Goal: Task Accomplishment & Management: Manage account settings

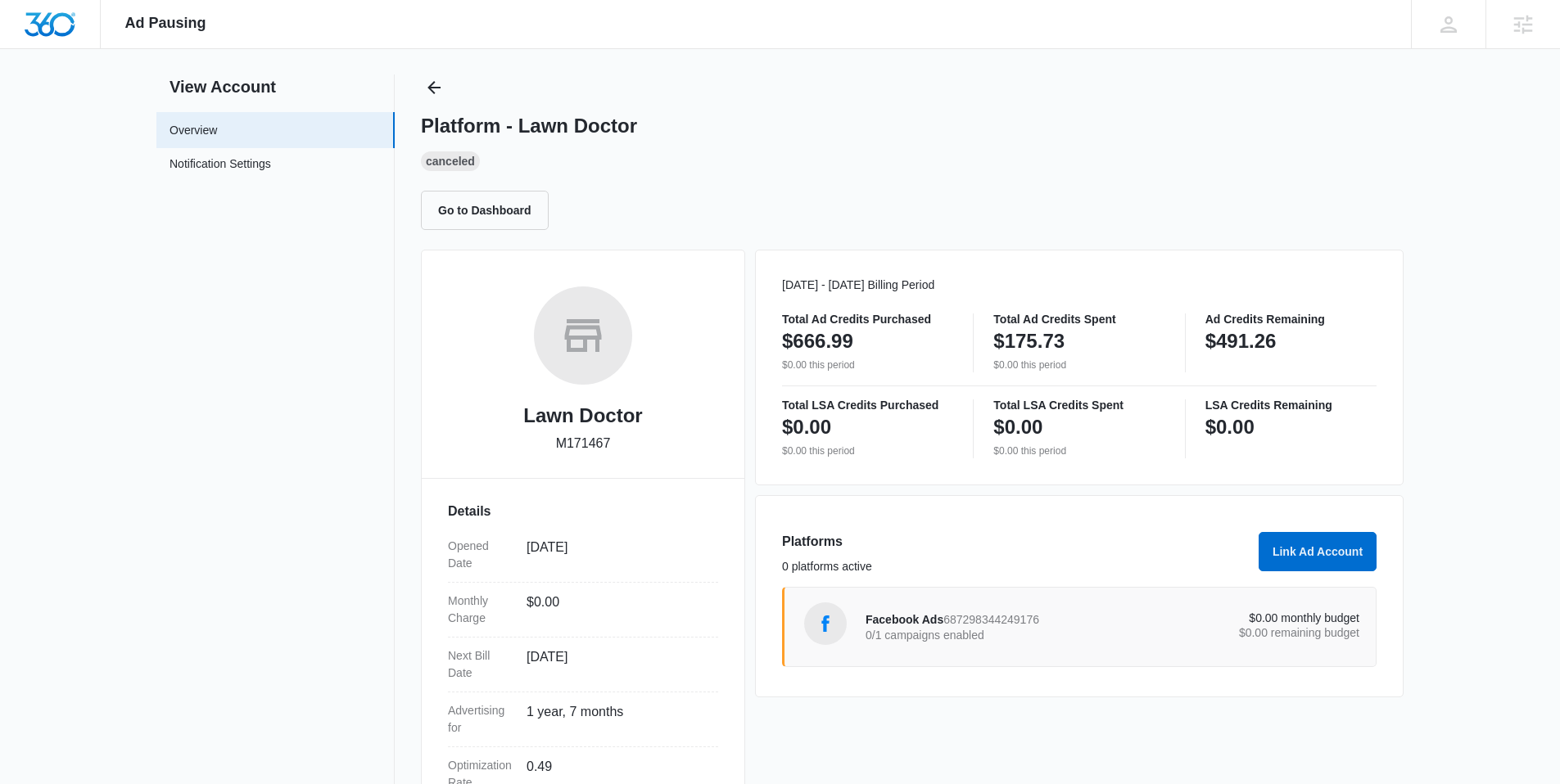
scroll to position [53, 0]
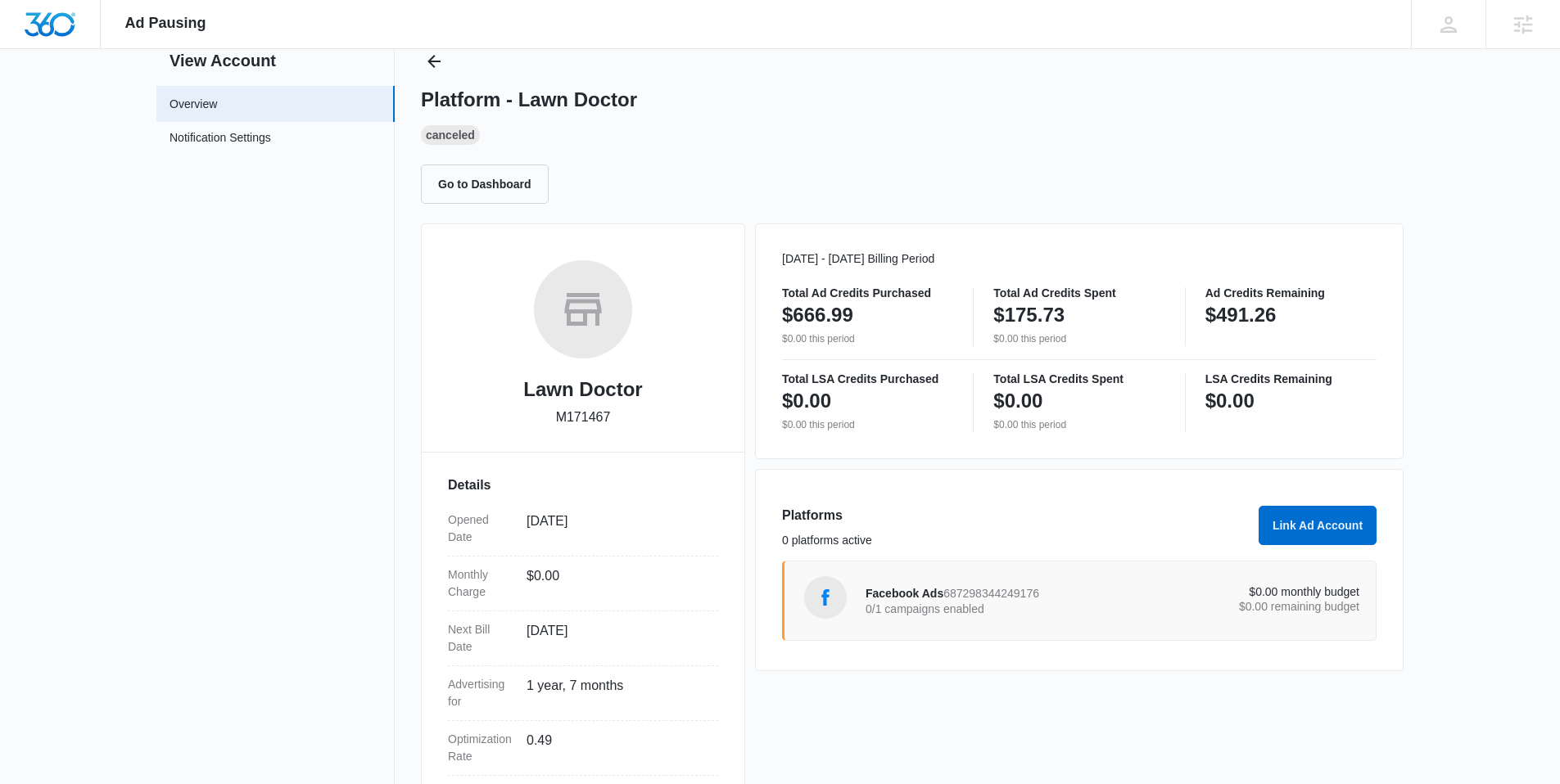
click at [1178, 598] on div "$0.00 monthly budget $0.00 remaining budget" at bounding box center [1236, 601] width 247 height 29
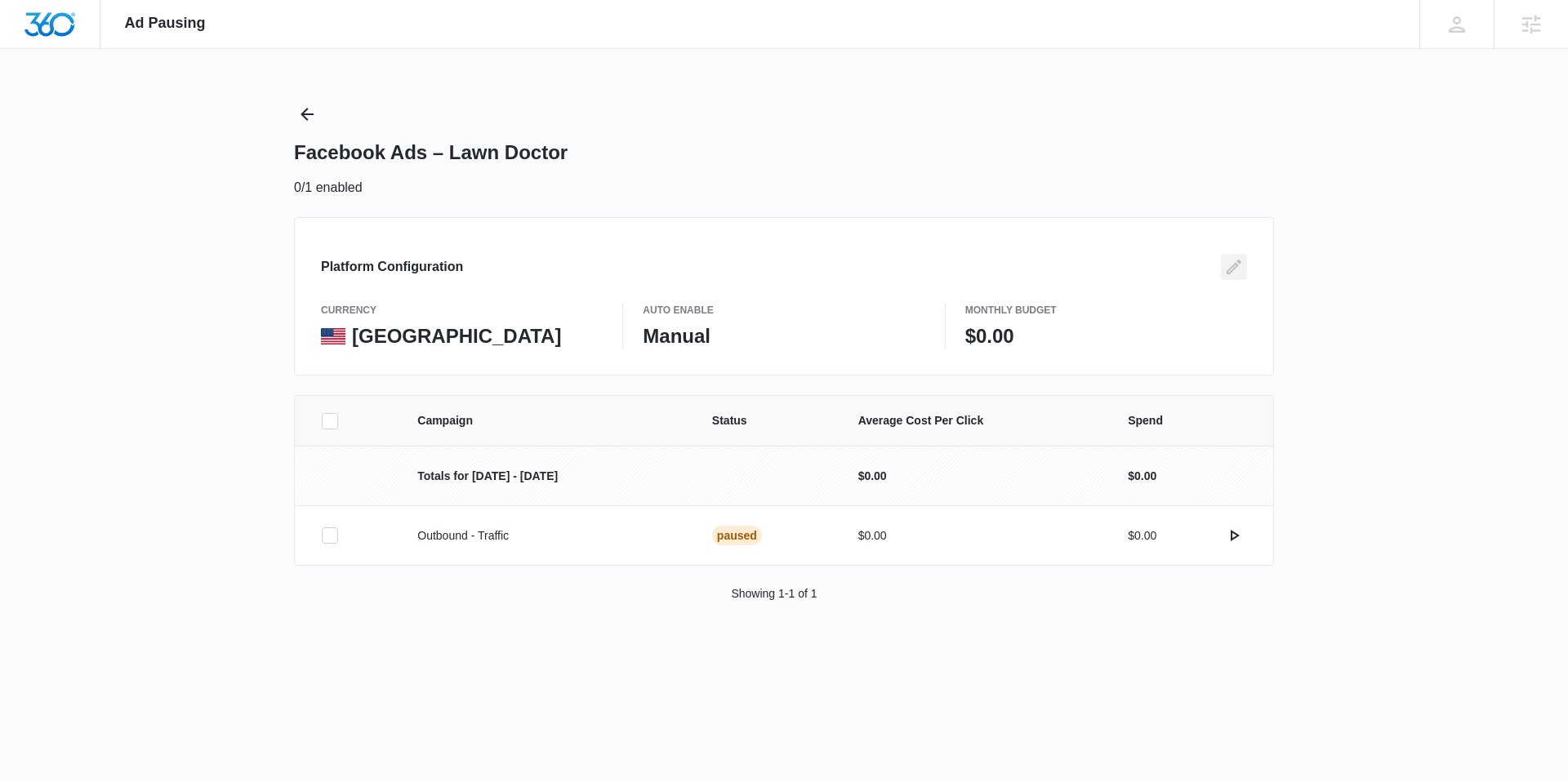
click at [1237, 275] on icon "Edit" at bounding box center [1234, 267] width 20 height 20
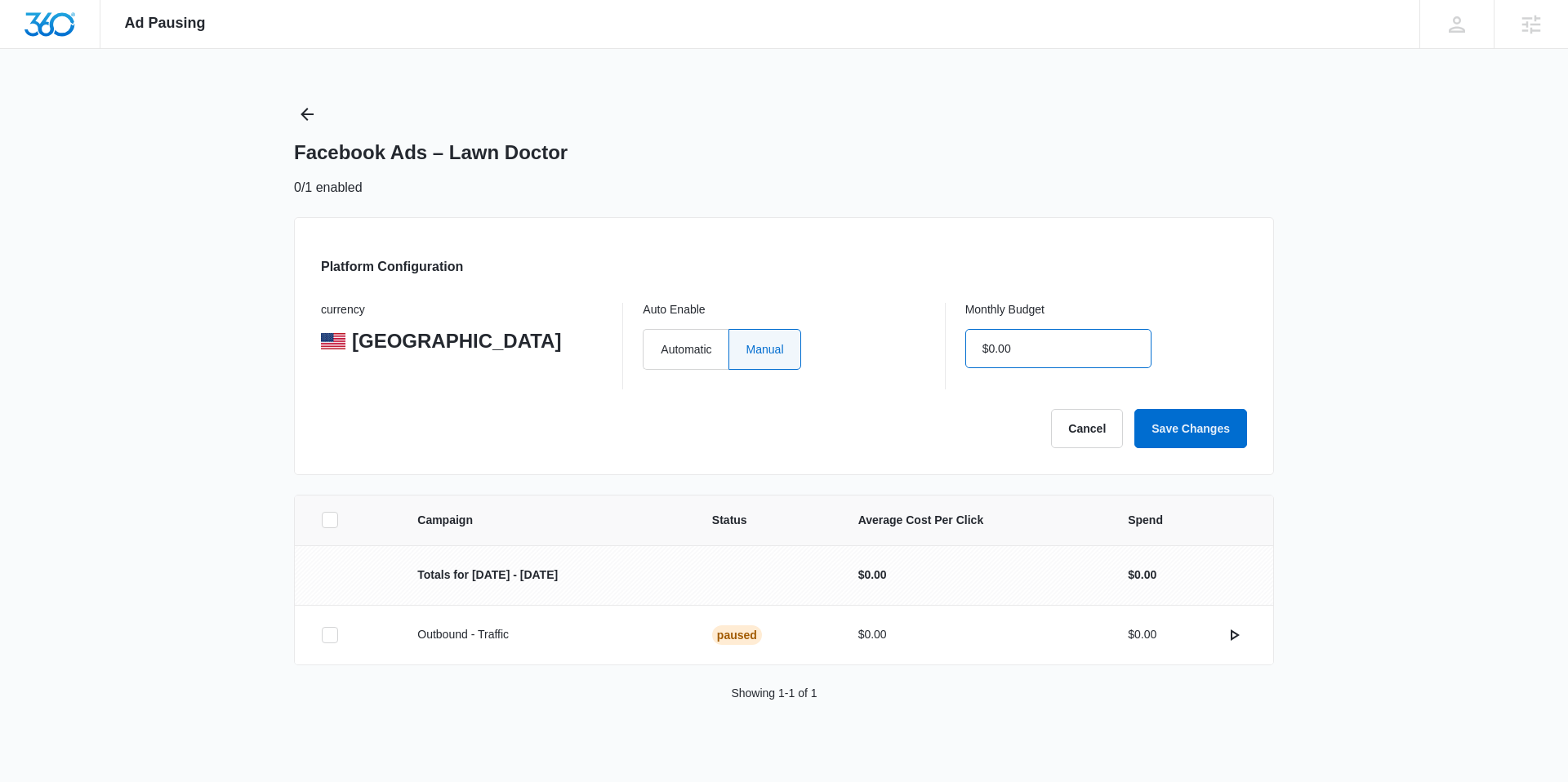
drag, startPoint x: 1071, startPoint y: 360, endPoint x: 985, endPoint y: 345, distance: 87.3
click at [984, 345] on input "$0.00" at bounding box center [1058, 349] width 186 height 39
drag, startPoint x: 1015, startPoint y: 351, endPoint x: 958, endPoint y: 338, distance: 58.5
click at [958, 338] on div "currency United States Auto Enable Automatic Manual Monthly Budget $0.00" at bounding box center [784, 346] width 926 height 87
type input "$1.00"
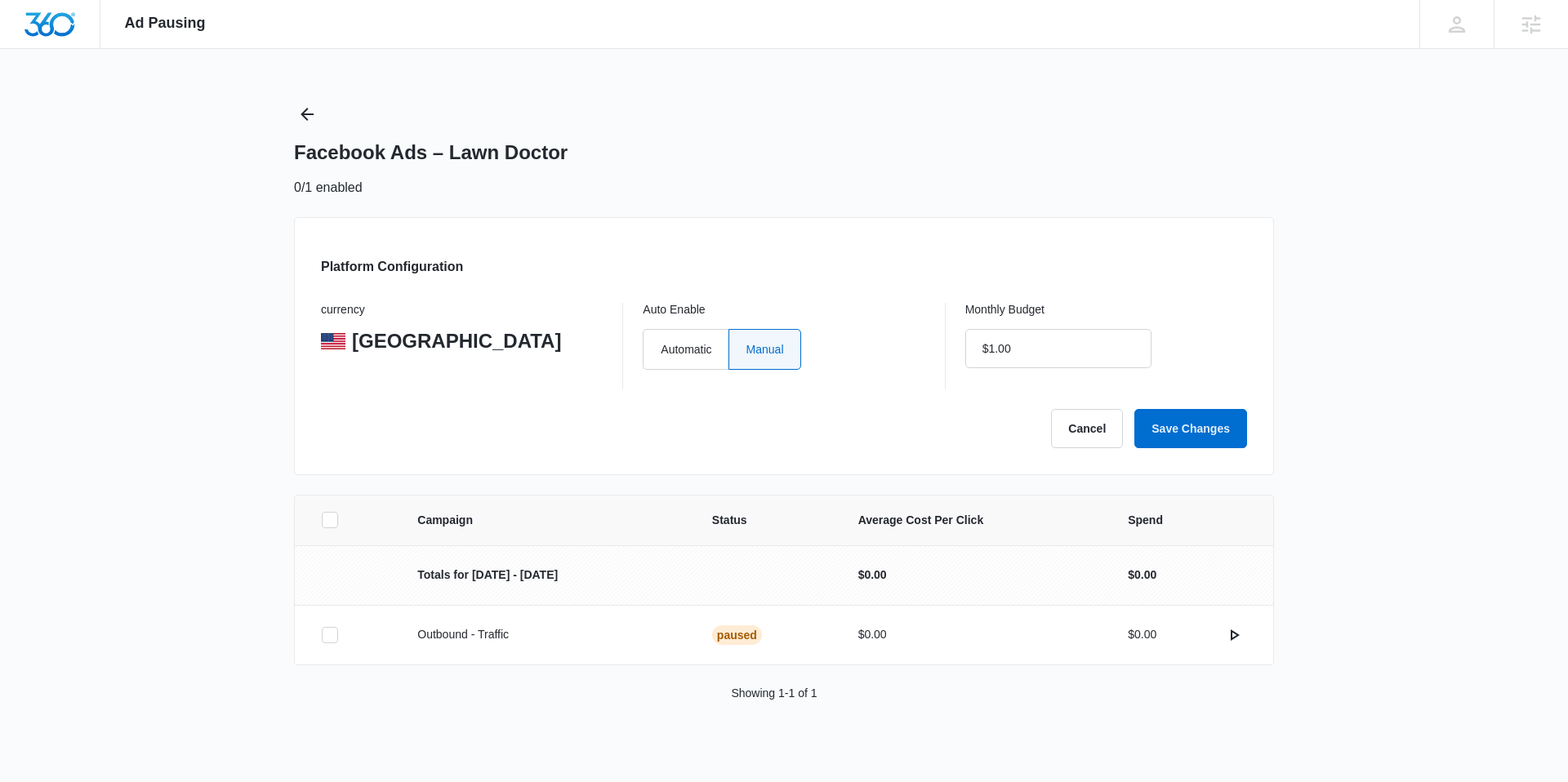
click at [1214, 449] on div "Platform Configuration currency United States Auto Enable Automatic Manual Mont…" at bounding box center [784, 346] width 980 height 258
click at [1241, 427] on button "Save Changes" at bounding box center [1191, 429] width 113 height 39
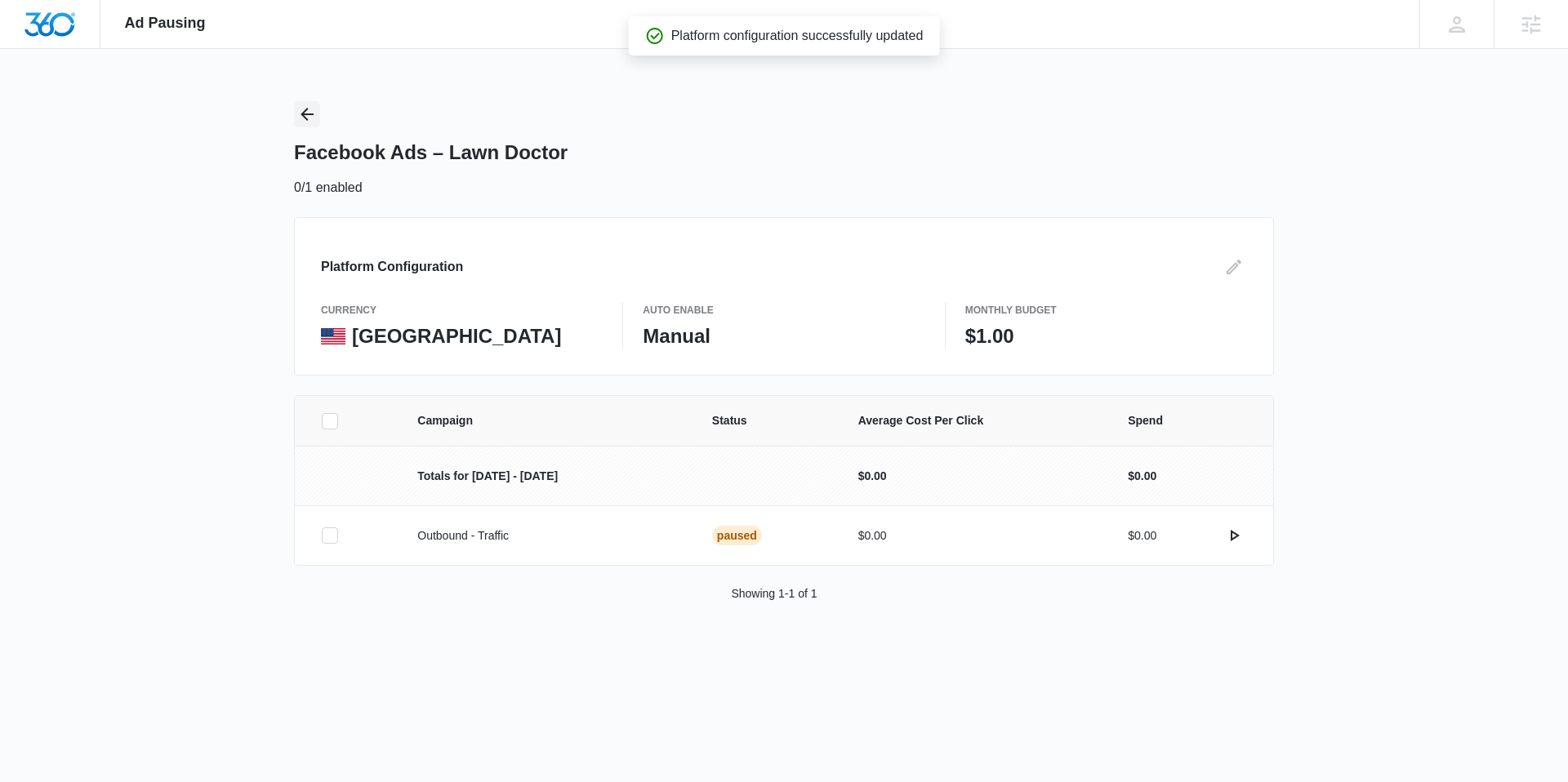
click at [314, 109] on icon "Back" at bounding box center [307, 114] width 20 height 20
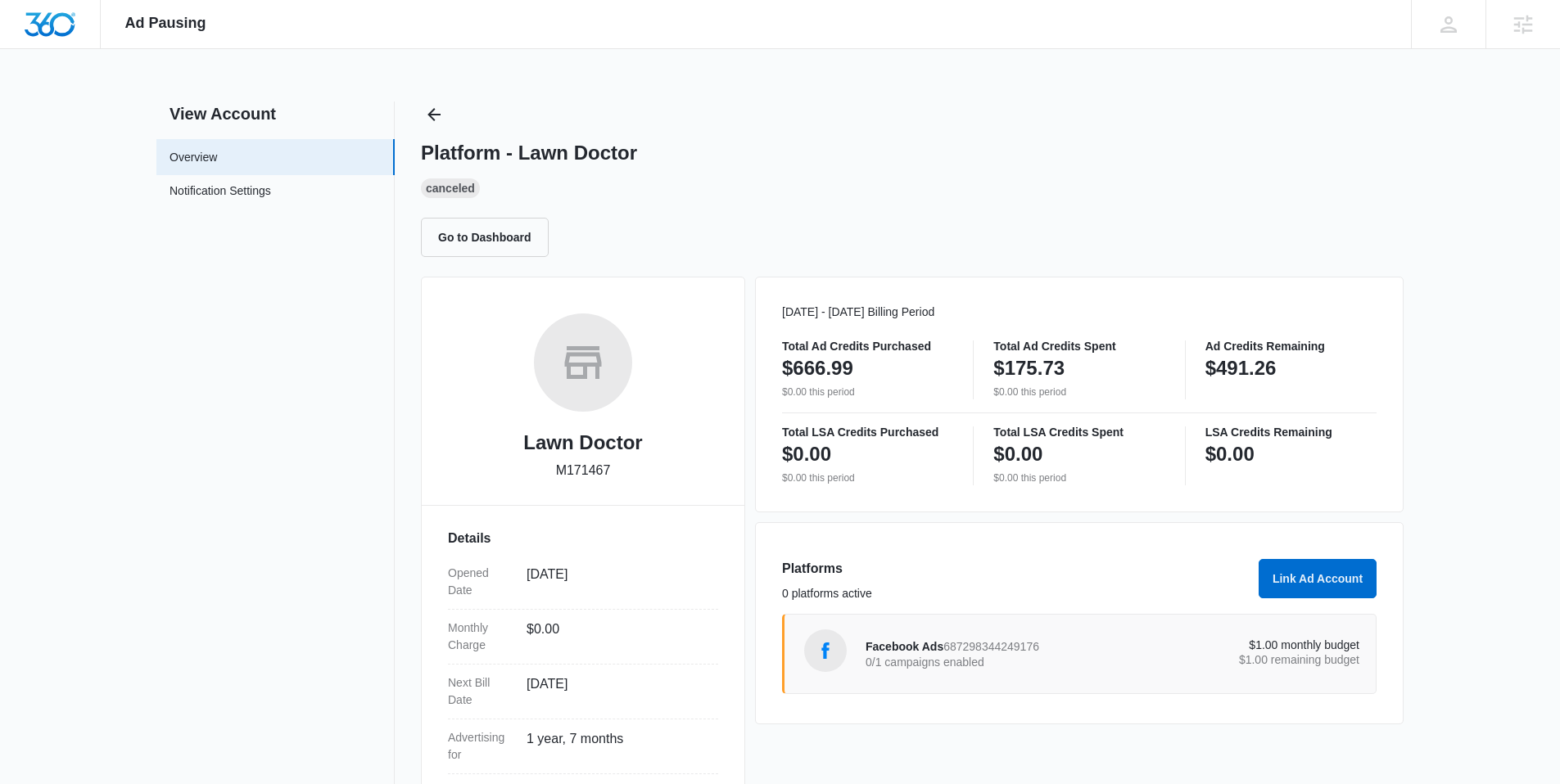
drag, startPoint x: 612, startPoint y: 471, endPoint x: 548, endPoint y: 467, distance: 64.1
click at [541, 465] on div "Lawn Doctor M171467" at bounding box center [583, 403] width 270 height 179
copy div "M171467"
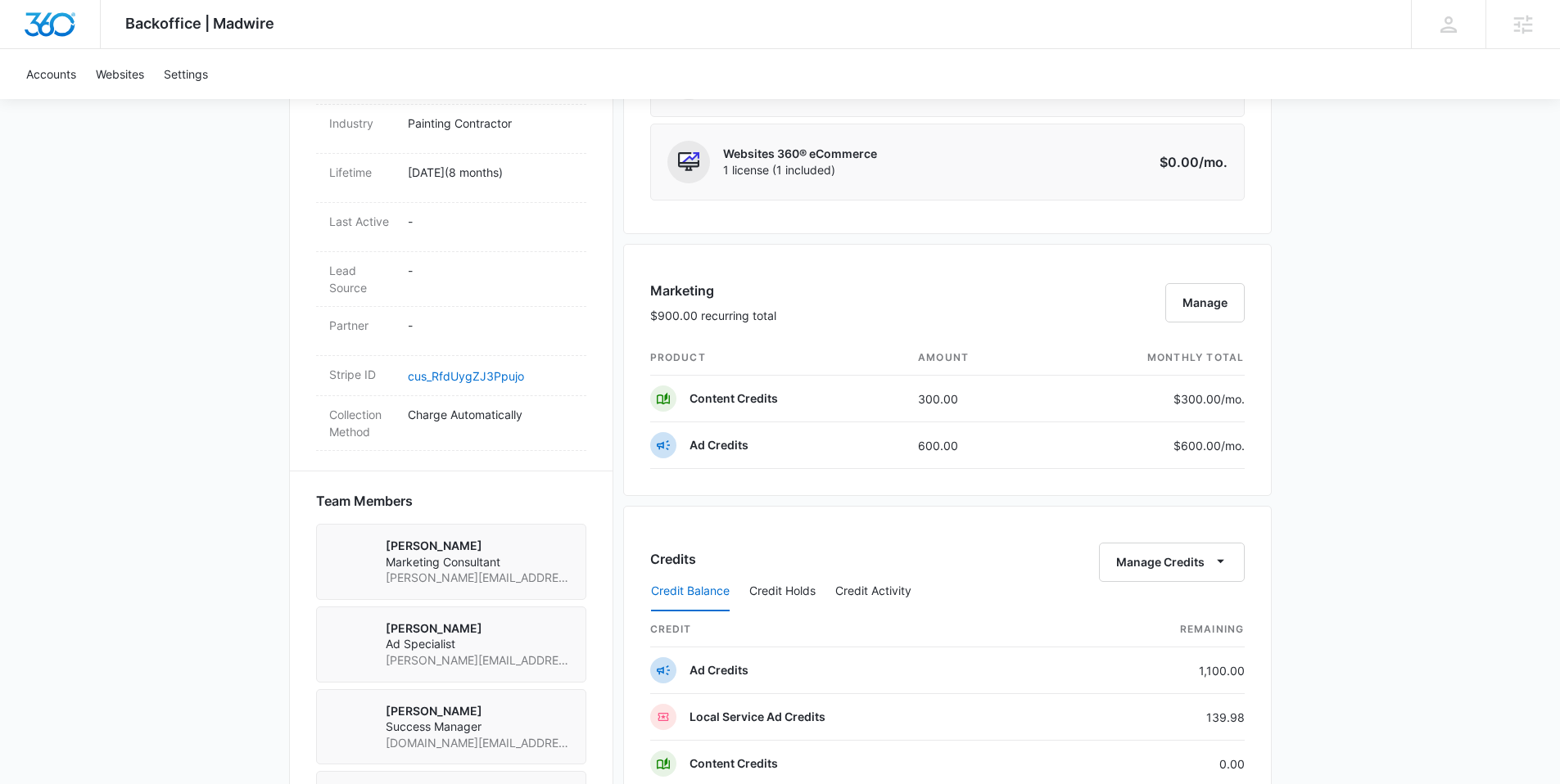
scroll to position [935, 0]
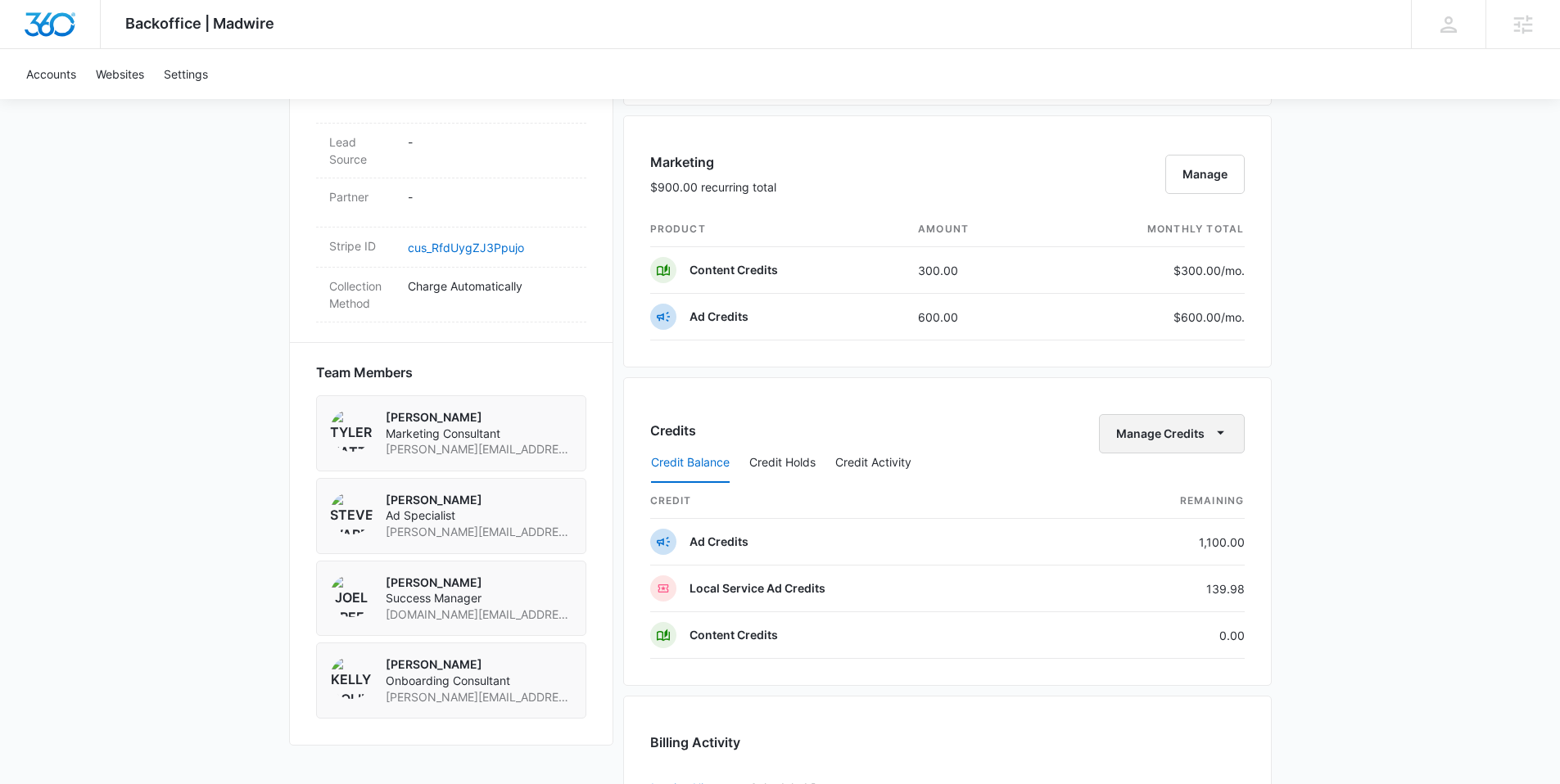
click at [1212, 437] on icon "button" at bounding box center [1220, 433] width 17 height 17
click at [1187, 485] on div "Transfer Credits" at bounding box center [1162, 487] width 86 height 11
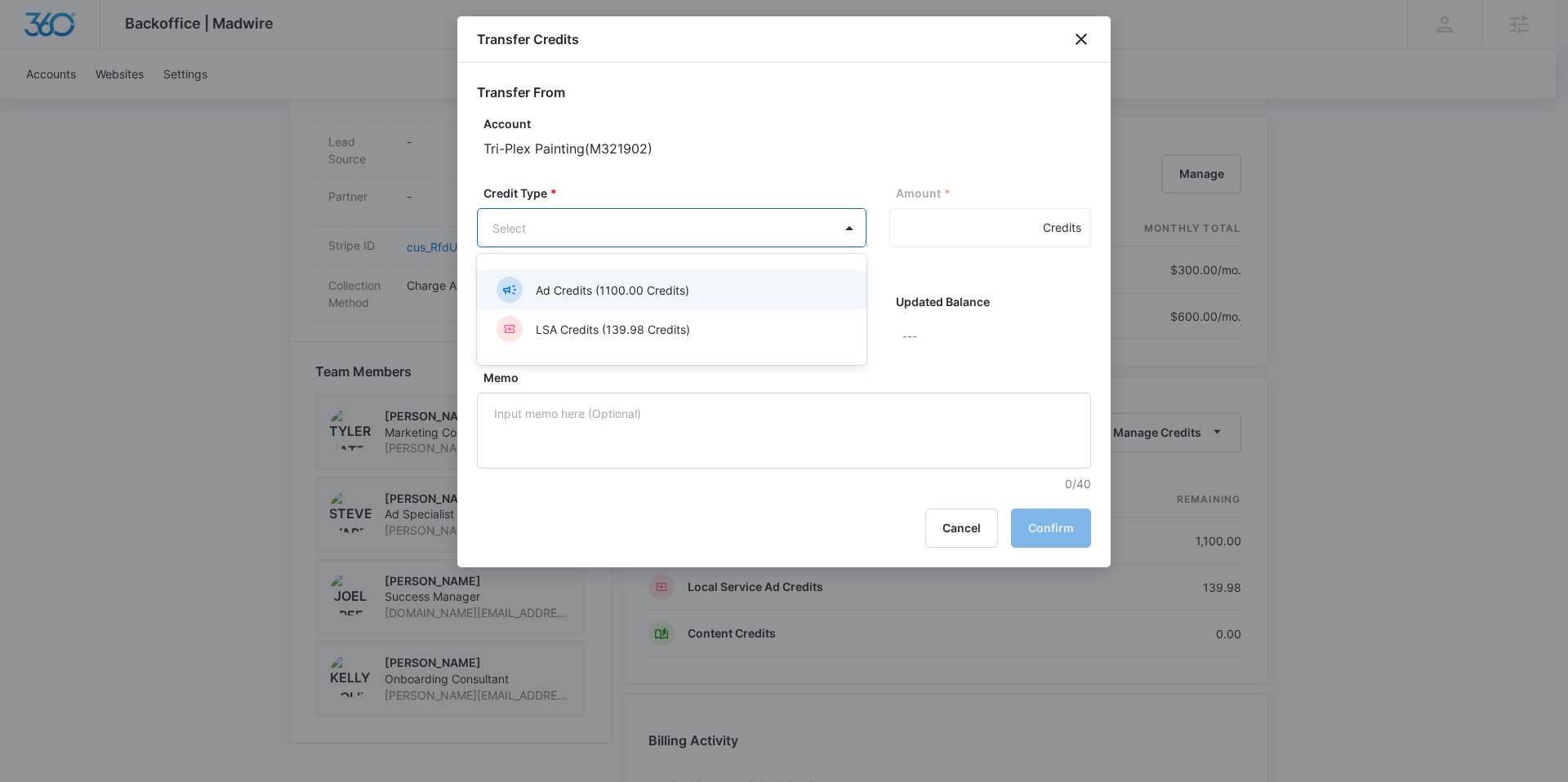
click at [668, 223] on body "Backoffice | Madwire Apps Settings SW [PERSON_NAME] [PERSON_NAME][EMAIL_ADDRESS…" at bounding box center [784, 195] width 1568 height 2256
click at [595, 284] on p "Ad Credits (1100.00 Credits)" at bounding box center [613, 290] width 154 height 17
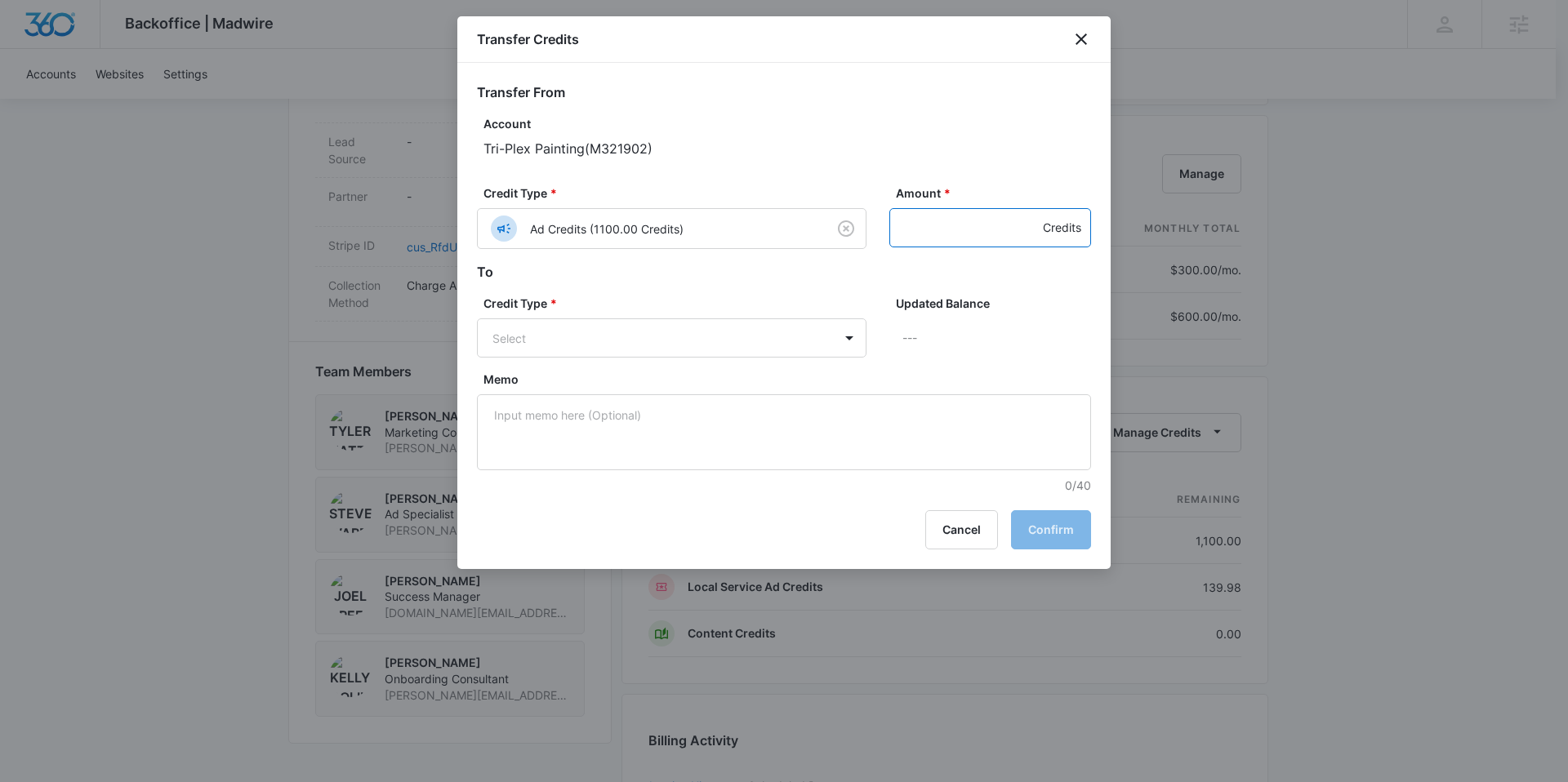
click at [928, 228] on input "Amount *" at bounding box center [989, 228] width 202 height 39
type input "700"
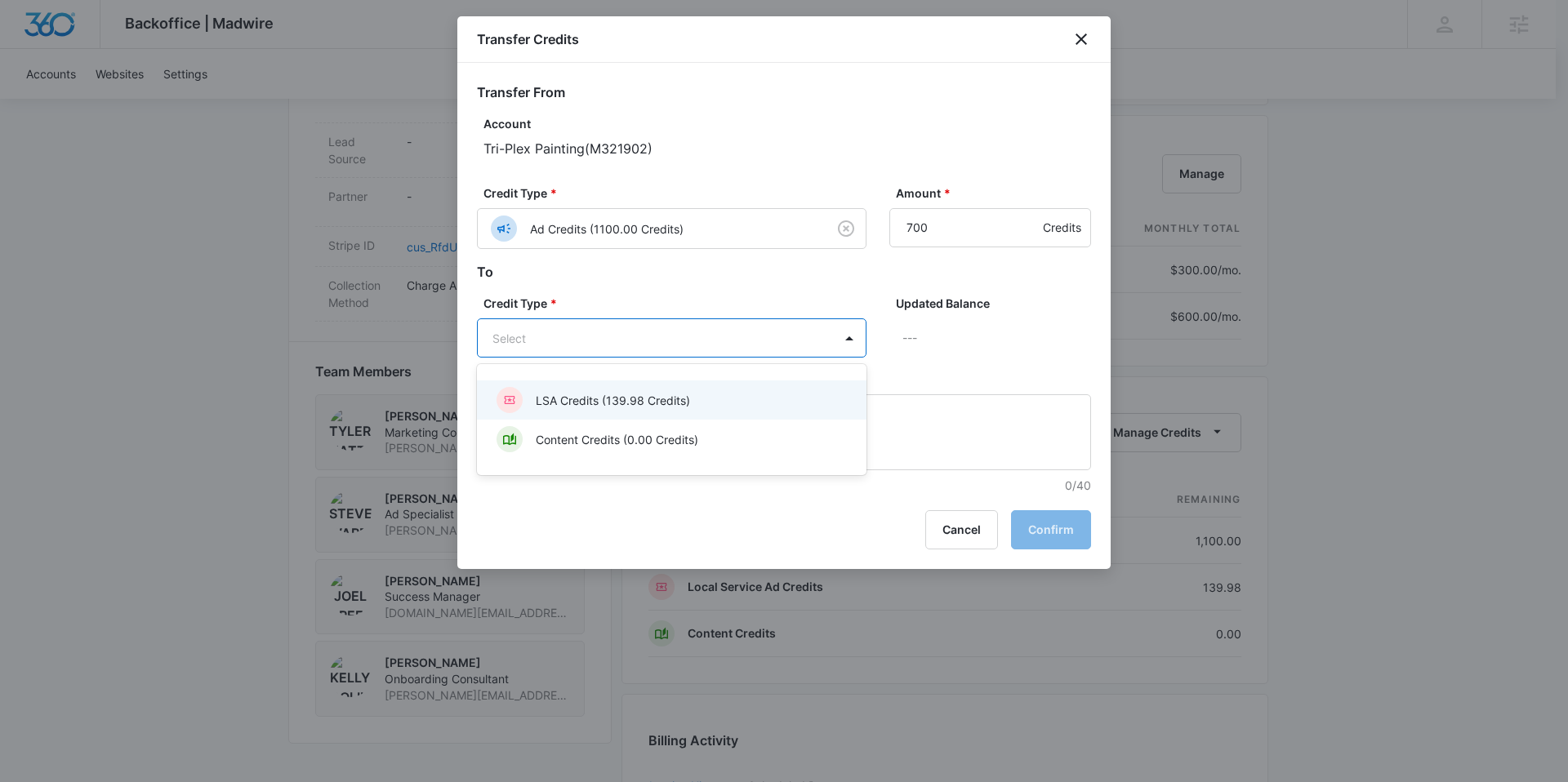
click at [855, 341] on body "Backoffice | Madwire Apps Settings SW Steven Warren steven.warren@madwire.com M…" at bounding box center [784, 195] width 1568 height 2256
click at [725, 391] on div "LSA Credits (139.98 Credits)" at bounding box center [670, 400] width 347 height 26
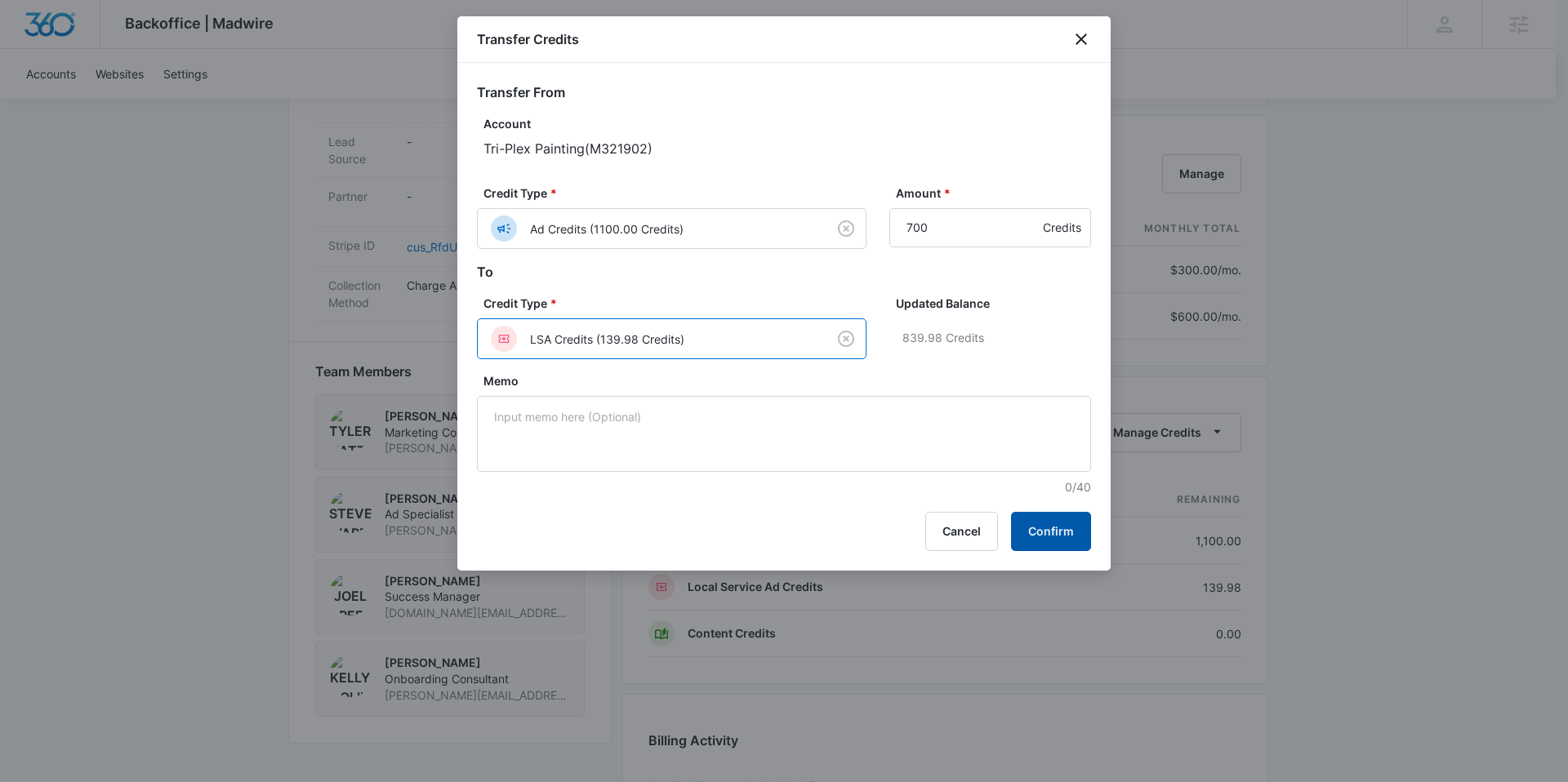
click at [1056, 525] on button "Confirm" at bounding box center [1051, 532] width 80 height 39
